Goal: Task Accomplishment & Management: Use online tool/utility

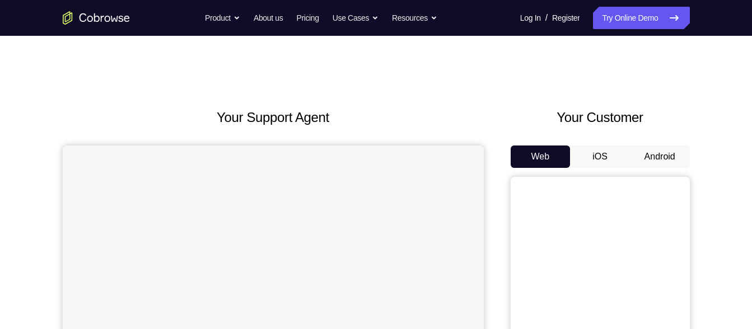
click at [664, 151] on button "Android" at bounding box center [660, 157] width 60 height 22
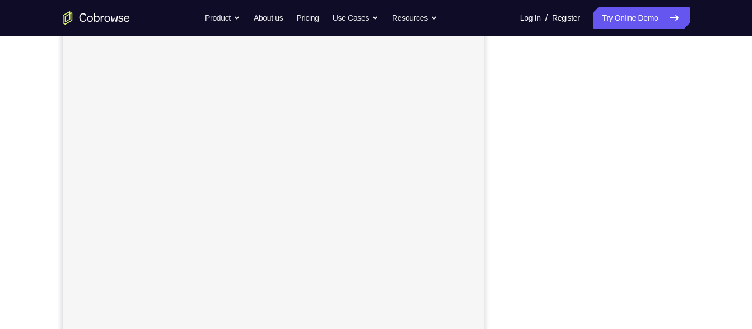
scroll to position [189, 0]
click at [645, 21] on link "Try Online Demo" at bounding box center [641, 18] width 96 height 22
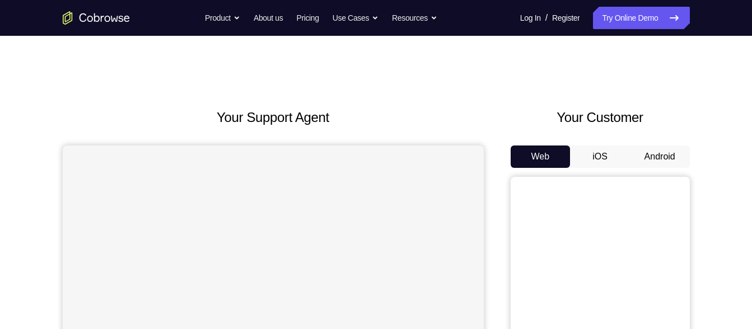
click at [669, 157] on button "Android" at bounding box center [660, 157] width 60 height 22
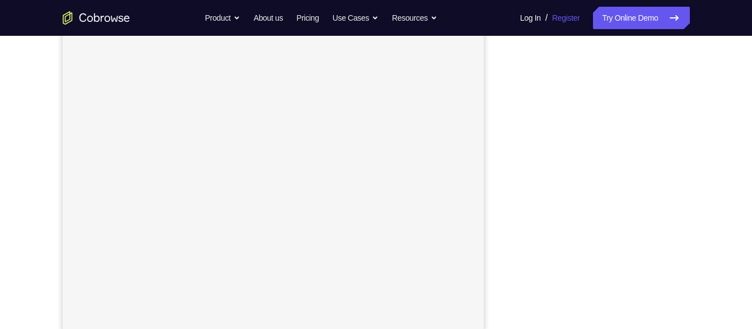
scroll to position [187, 0]
